Goal: Task Accomplishment & Management: Manage account settings

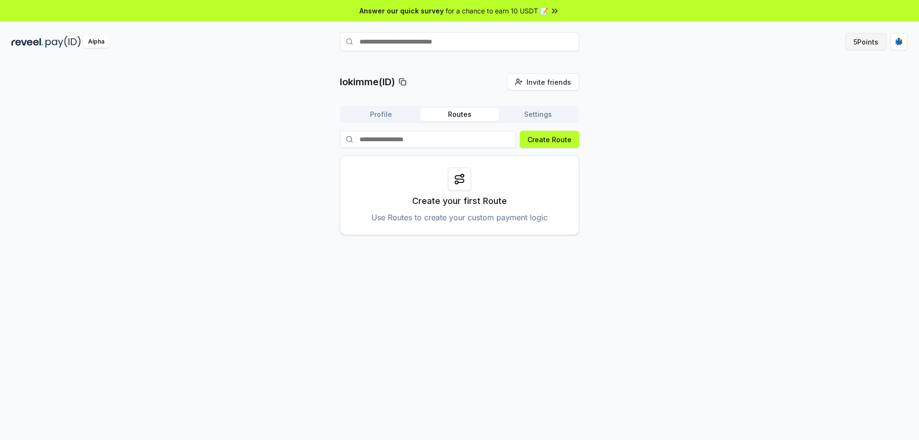
click at [871, 40] on button "5 Points" at bounding box center [866, 41] width 41 height 17
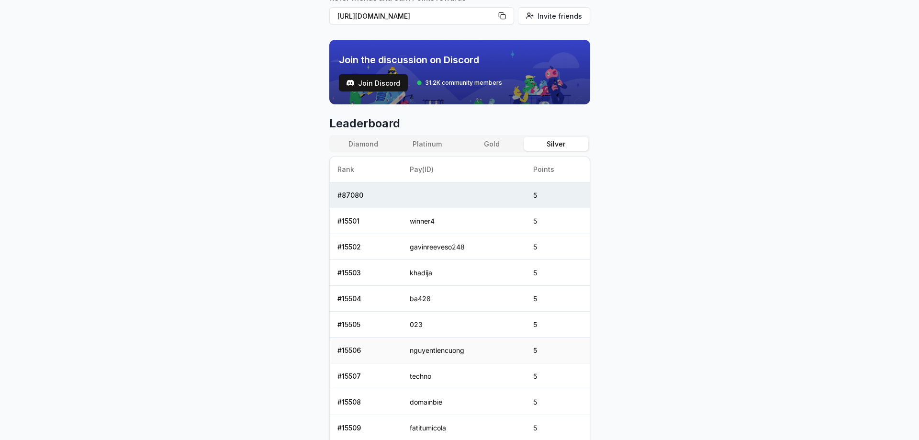
scroll to position [315, 0]
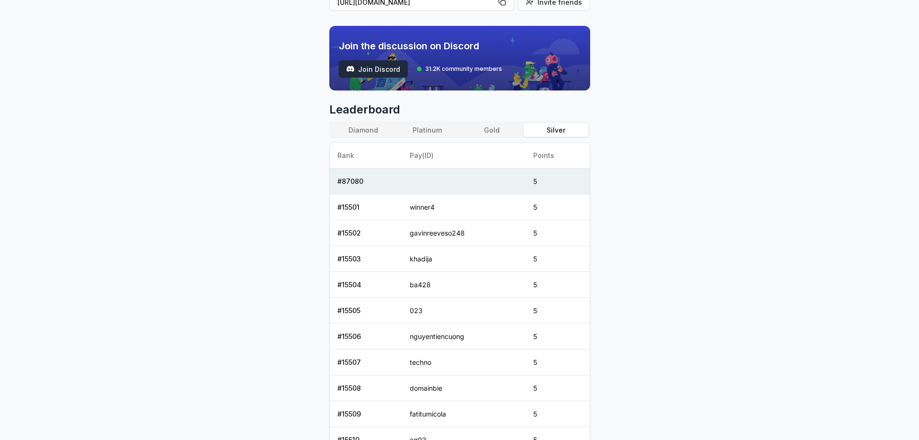
click at [373, 72] on span "Join Discord" at bounding box center [379, 69] width 42 height 10
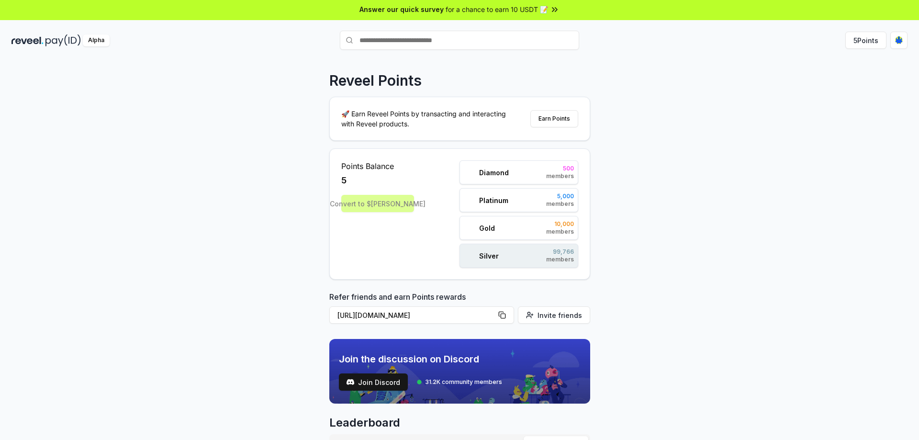
scroll to position [0, 0]
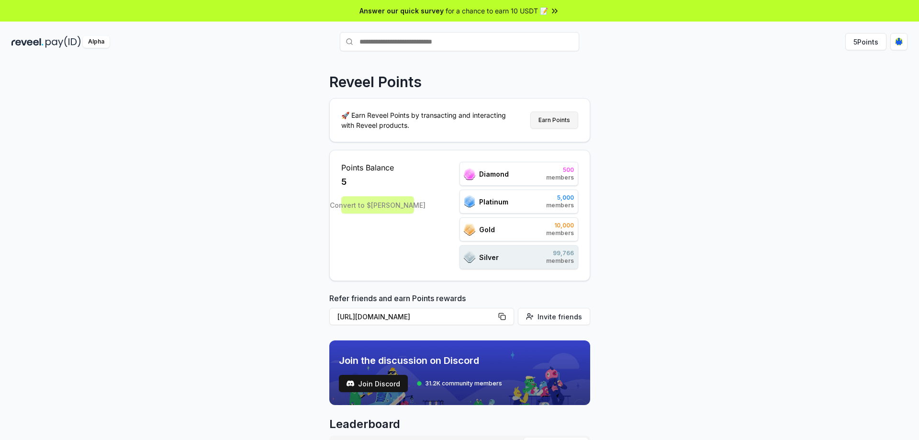
click at [557, 119] on button "Earn Points" at bounding box center [555, 120] width 48 height 17
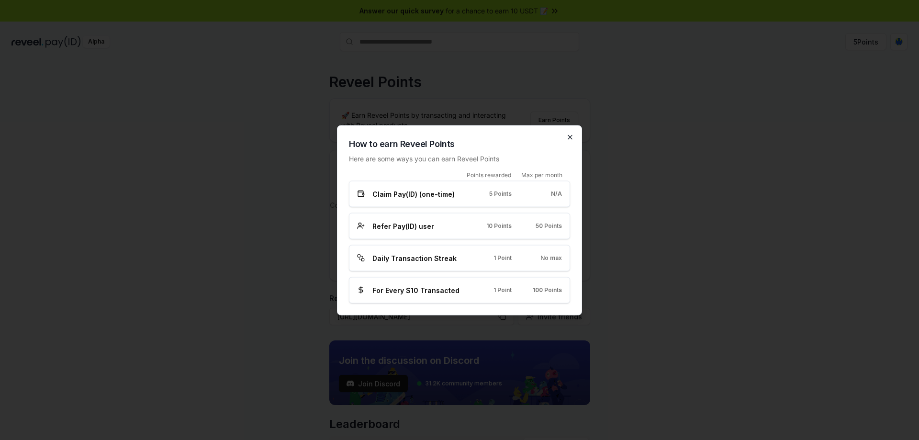
click at [568, 138] on icon "button" at bounding box center [570, 137] width 8 height 8
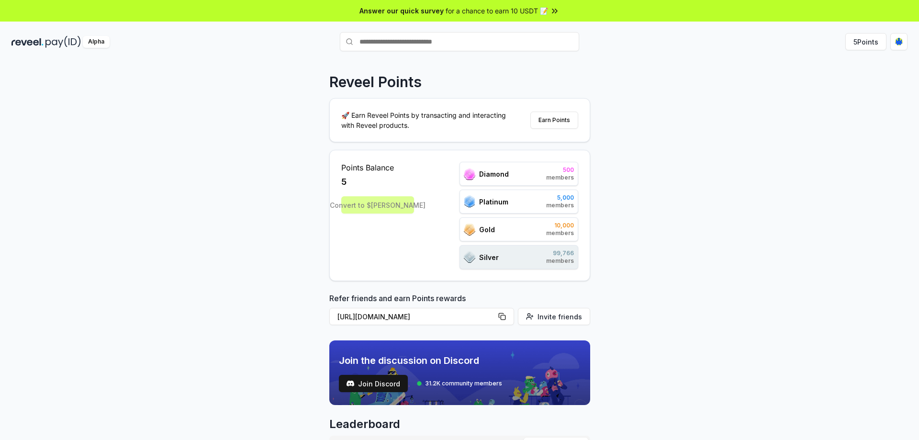
click at [61, 41] on img at bounding box center [62, 42] width 35 height 12
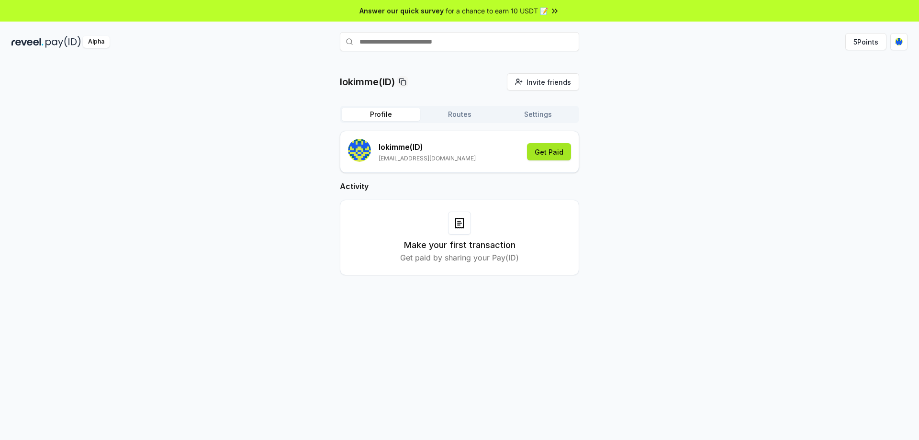
click at [543, 153] on button "Get Paid" at bounding box center [549, 151] width 44 height 17
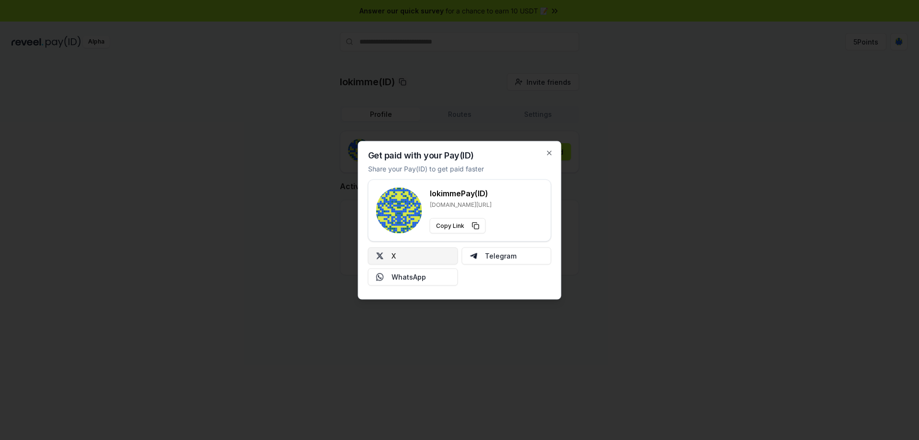
click at [424, 262] on button "X" at bounding box center [413, 255] width 90 height 17
click at [547, 151] on icon "button" at bounding box center [550, 153] width 8 height 8
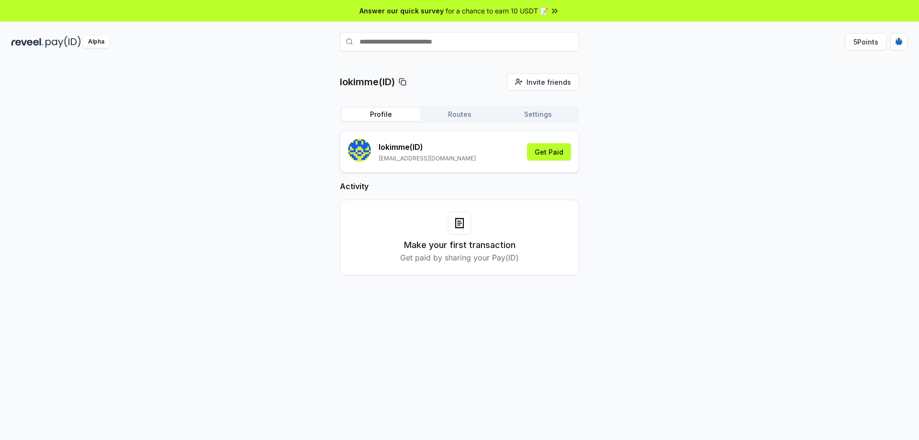
click at [35, 48] on div "Alpha 5 Points" at bounding box center [459, 41] width 919 height 25
